Goal: Task Accomplishment & Management: Manage account settings

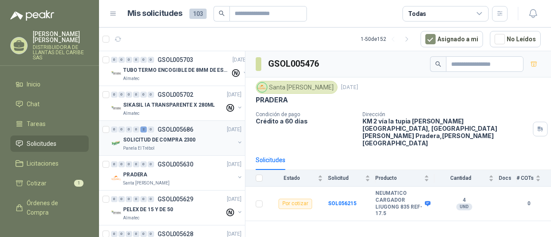
click at [162, 140] on p "SOLICITUD DE COMPRA 2300" at bounding box center [159, 140] width 72 height 8
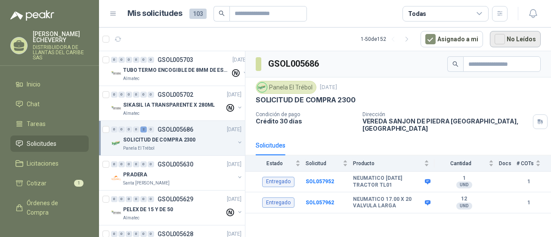
click at [510, 40] on button "No Leídos" at bounding box center [515, 39] width 51 height 16
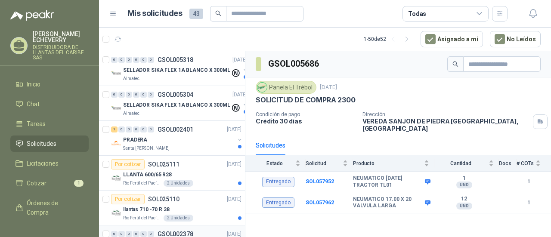
click at [168, 138] on div "PRADERA" at bounding box center [179, 140] width 112 height 10
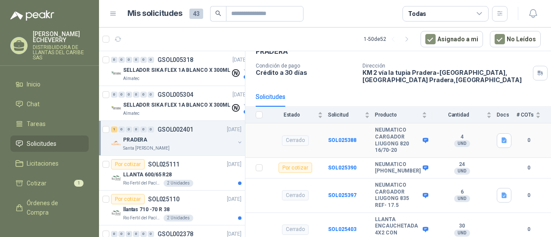
scroll to position [54, 0]
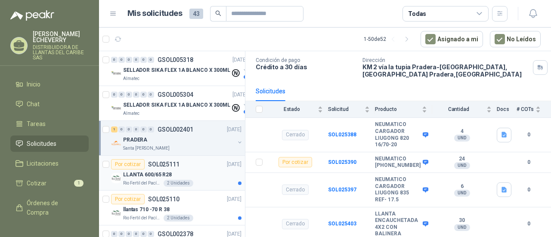
click at [190, 170] on div "LLANTA 600/65 R28" at bounding box center [182, 175] width 118 height 10
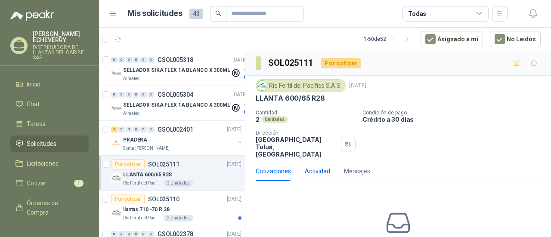
click at [318, 167] on div "Actividad" at bounding box center [317, 171] width 25 height 9
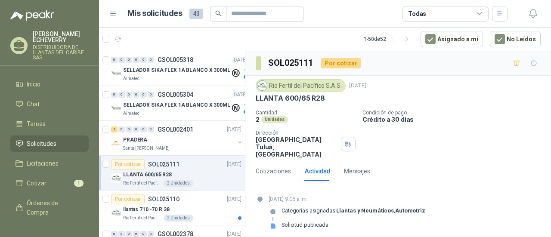
click at [209, 174] on div "LLANTA 600/65 R28" at bounding box center [182, 175] width 118 height 10
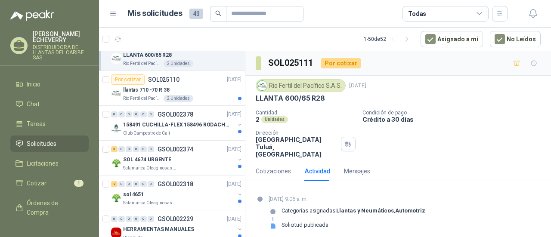
scroll to position [129, 0]
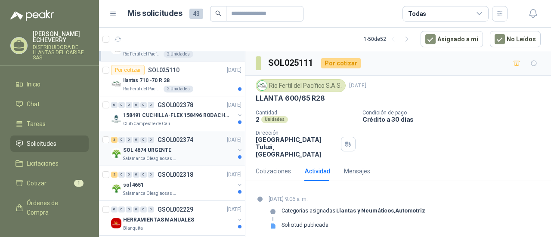
click at [211, 155] on div "Salamanca Oleaginosas SAS" at bounding box center [179, 158] width 112 height 7
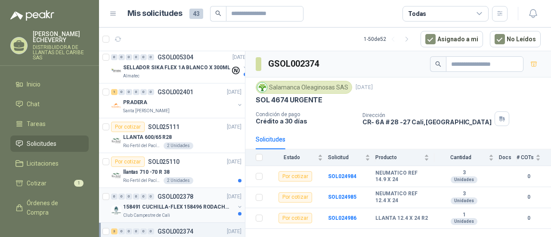
scroll to position [43, 0]
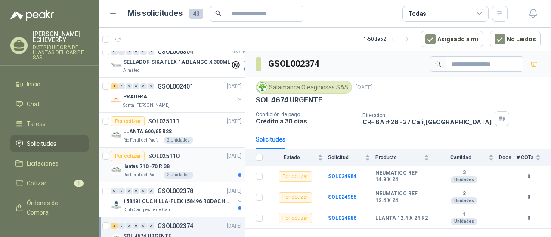
click at [215, 167] on div "llantas 710 -70 R 38" at bounding box center [182, 167] width 118 height 10
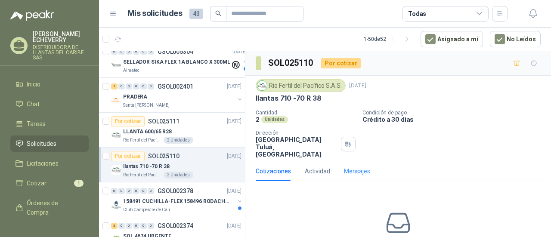
scroll to position [50, 0]
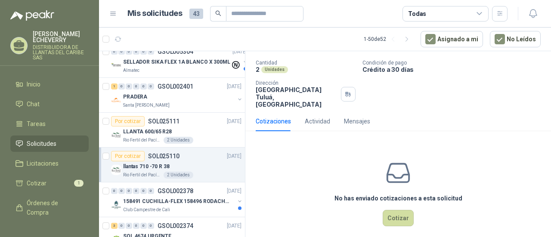
click at [144, 164] on p "llantas 710 -70 R 38" at bounding box center [146, 167] width 47 height 8
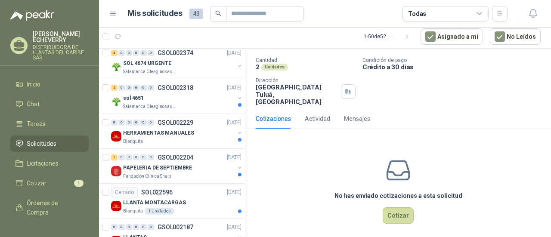
scroll to position [258, 0]
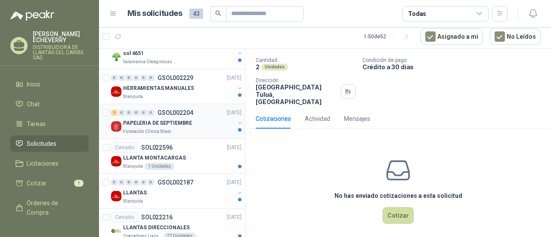
click at [200, 121] on div "PAPELERIA DE SEPTIEMBRE" at bounding box center [179, 123] width 112 height 10
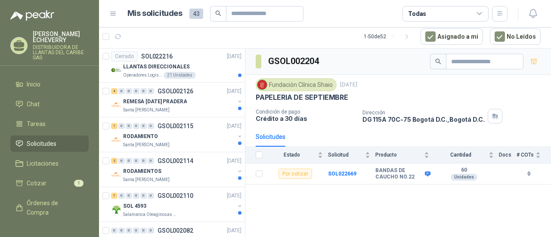
scroll to position [431, 0]
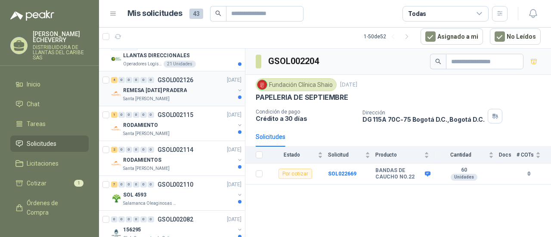
click at [197, 96] on div "Santa [PERSON_NAME]" at bounding box center [179, 99] width 112 height 7
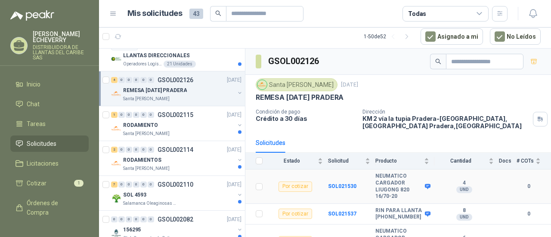
scroll to position [47, 0]
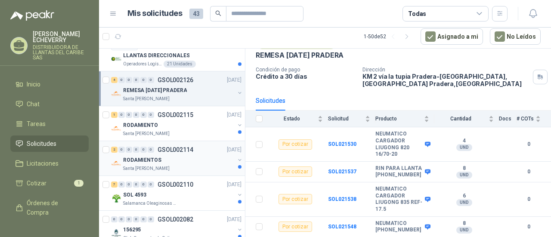
click at [183, 158] on div "RODAMIENTOS" at bounding box center [179, 160] width 112 height 10
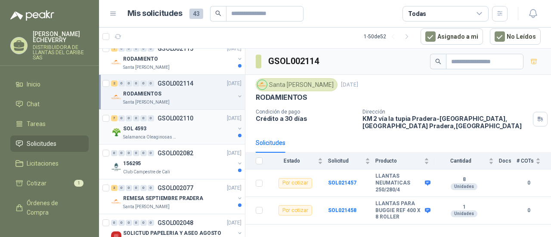
scroll to position [517, 0]
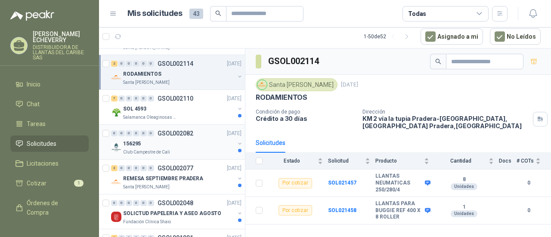
click at [181, 146] on div "156295" at bounding box center [179, 144] width 112 height 10
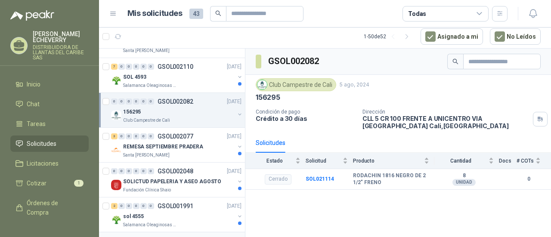
scroll to position [603, 0]
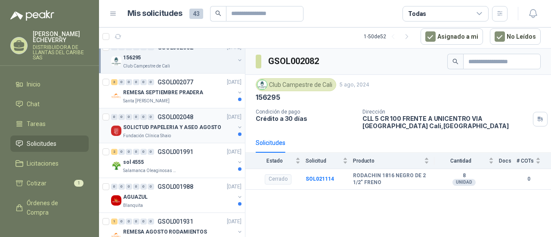
click at [191, 126] on p "SOLICTUD PAPELERIA Y ASEO AGOSTO" at bounding box center [172, 128] width 98 height 8
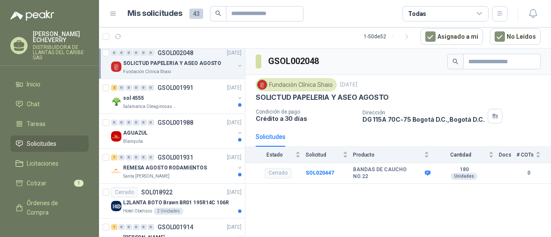
scroll to position [689, 0]
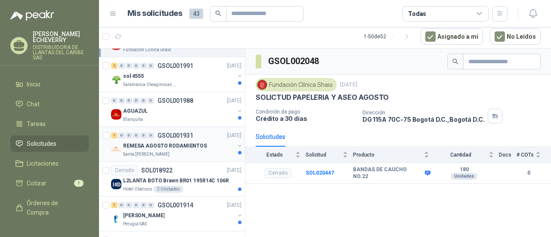
click at [186, 146] on p "REMESA AGOSTO RODAMIENTOS" at bounding box center [165, 146] width 84 height 8
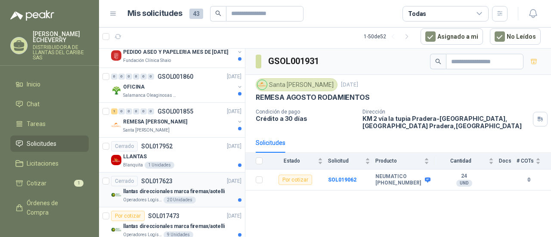
scroll to position [904, 0]
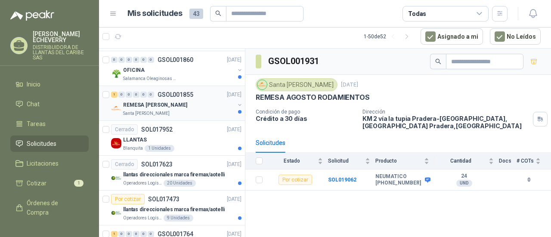
click at [183, 110] on div "Santa [PERSON_NAME]" at bounding box center [179, 113] width 112 height 7
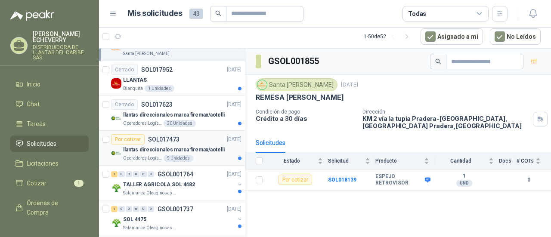
scroll to position [1034, 0]
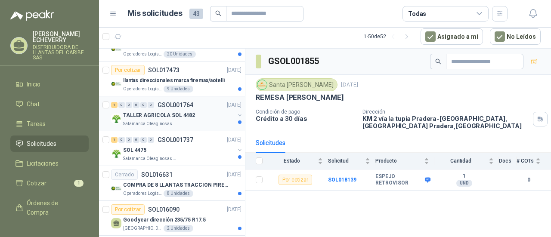
click at [193, 121] on div "Salamanca Oleaginosas SAS" at bounding box center [179, 124] width 112 height 7
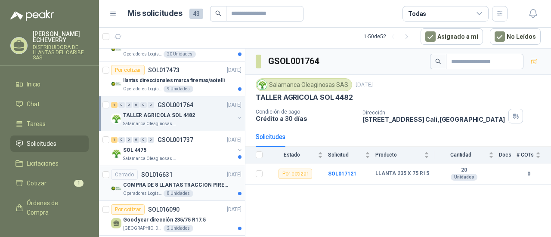
scroll to position [1163, 0]
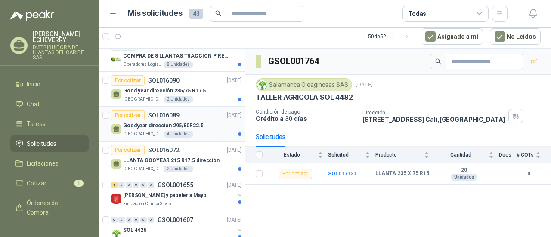
click at [148, 131] on p "Colegio Colombo Britanico Cali" at bounding box center [142, 134] width 39 height 7
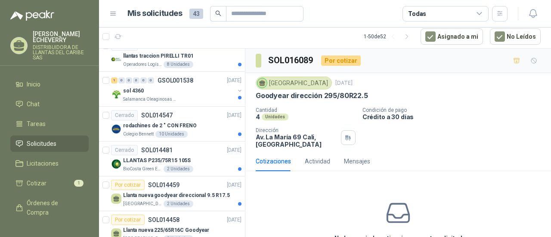
scroll to position [1567, 0]
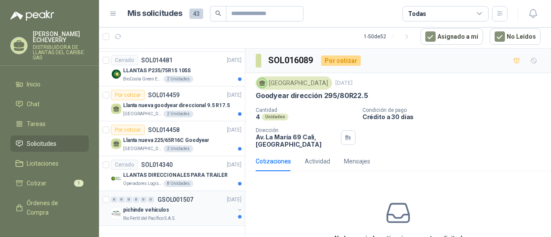
click at [176, 206] on div "pichinde vehiculos" at bounding box center [179, 210] width 112 height 10
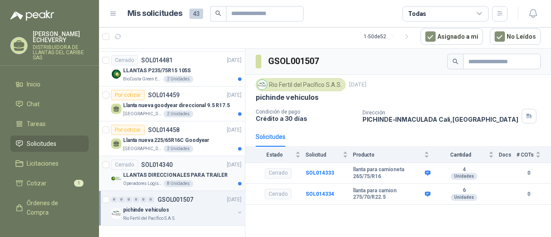
click at [187, 171] on p "LLANTAS DIRECCIONALES PARA TRAILER" at bounding box center [175, 175] width 105 height 8
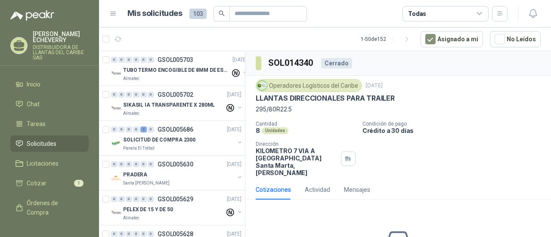
click at [477, 16] on icon at bounding box center [480, 14] width 8 height 8
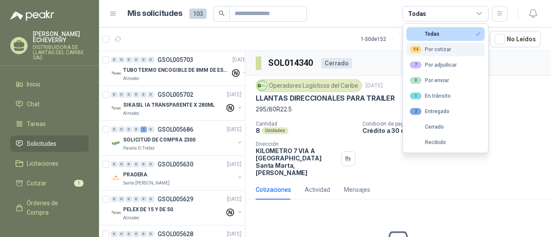
click at [440, 50] on div "94 Por cotizar" at bounding box center [430, 49] width 41 height 7
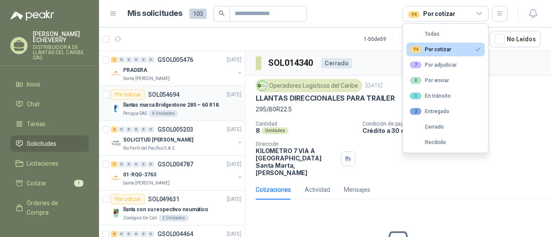
click at [207, 114] on div "Perugia SAS 4 Unidades" at bounding box center [182, 113] width 118 height 7
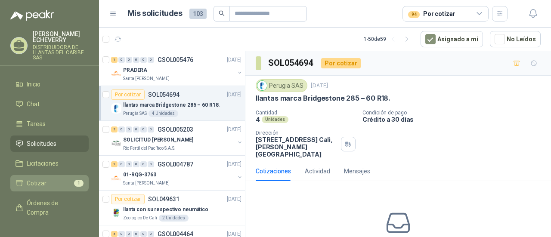
click at [55, 183] on li "Cotizar 1" at bounding box center [50, 183] width 68 height 9
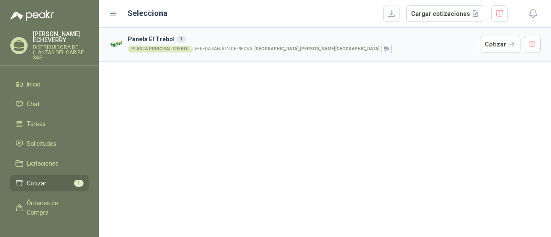
click at [395, 45] on div "PLANTA PRINCIPAL TREBOL VEREDA SANJON DE PIEDRA - Andalucía , Valle del Cauca" at bounding box center [302, 49] width 349 height 10
click at [56, 86] on li "Inicio" at bounding box center [50, 84] width 68 height 9
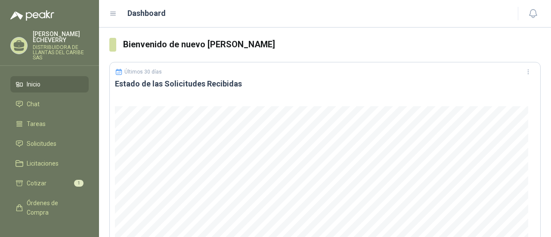
scroll to position [43, 0]
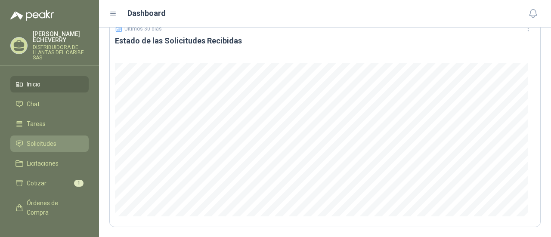
click at [42, 139] on span "Solicitudes" at bounding box center [42, 143] width 30 height 9
